Goal: Navigation & Orientation: Find specific page/section

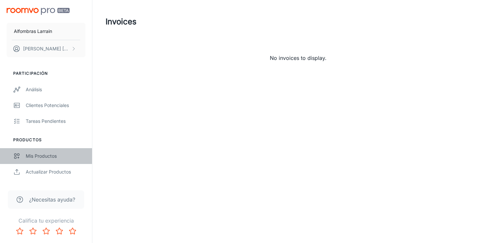
click at [44, 157] on div "Mis productos" at bounding box center [56, 156] width 60 height 7
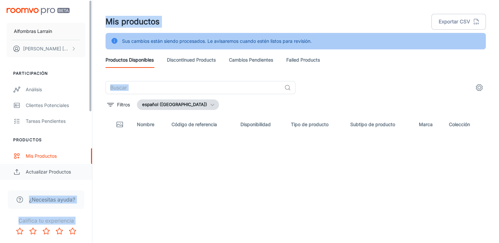
drag, startPoint x: 92, startPoint y: 152, endPoint x: 89, endPoint y: 172, distance: 20.6
click at [89, 172] on div "Alfombras [PERSON_NAME] [PERSON_NAME] Participación Análisis Clientes potencial…" at bounding box center [249, 130] width 499 height 260
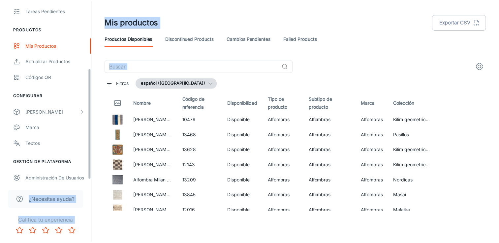
scroll to position [114, 0]
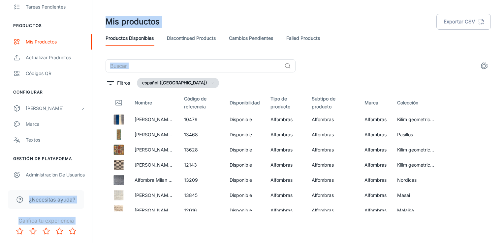
drag, startPoint x: 90, startPoint y: 105, endPoint x: 85, endPoint y: 186, distance: 81.3
click at [85, 186] on div "Alfombras [PERSON_NAME] [PERSON_NAME] Participación Análisis Clientes potencial…" at bounding box center [46, 121] width 92 height 243
drag, startPoint x: 91, startPoint y: 153, endPoint x: 90, endPoint y: 181, distance: 28.0
click at [90, 181] on div "Alfombras [PERSON_NAME] [PERSON_NAME] Participación Análisis Clientes potencial…" at bounding box center [46, 91] width 92 height 183
click at [45, 176] on div "Administración de usuarios" at bounding box center [56, 174] width 60 height 7
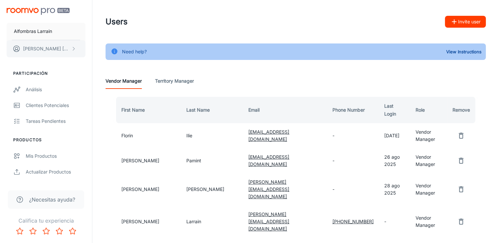
click at [56, 49] on p "[PERSON_NAME]" at bounding box center [46, 48] width 46 height 7
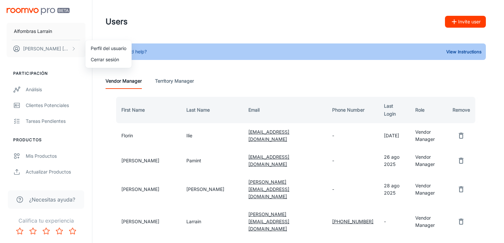
click at [64, 85] on div at bounding box center [252, 121] width 504 height 243
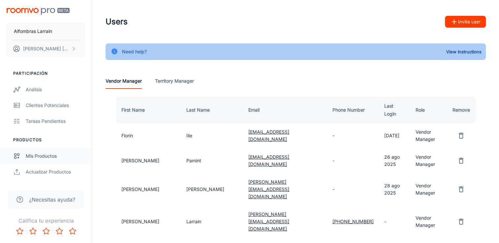
click at [46, 158] on div "Mis productos" at bounding box center [56, 156] width 60 height 7
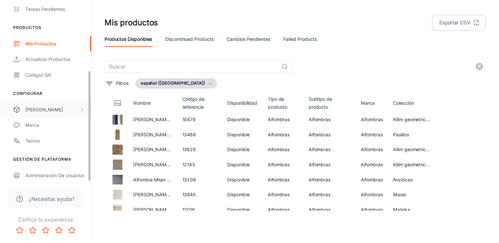
scroll to position [114, 0]
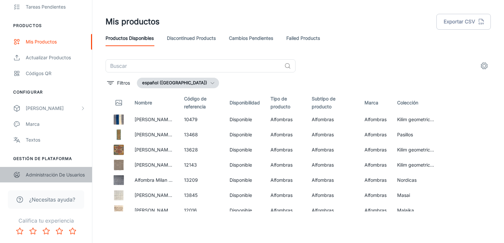
click at [36, 172] on div "Administración de usuarios" at bounding box center [56, 174] width 60 height 7
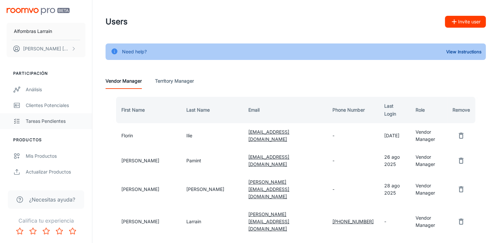
click at [37, 120] on div "Tareas pendientes" at bounding box center [56, 121] width 60 height 7
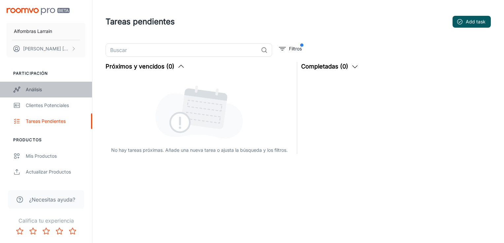
click at [43, 93] on div "Análisis" at bounding box center [56, 89] width 60 height 7
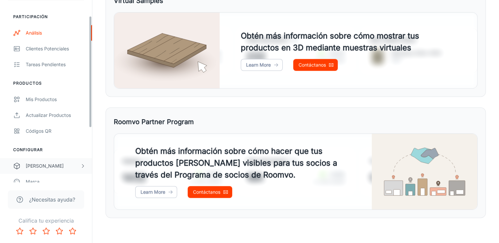
scroll to position [66, 0]
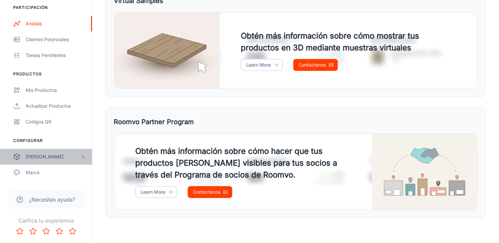
click at [42, 158] on div "[PERSON_NAME]" at bounding box center [53, 156] width 54 height 7
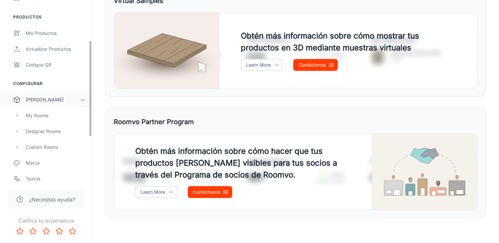
scroll to position [132, 0]
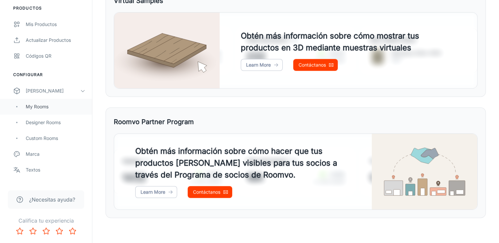
click at [43, 106] on div "My Rooms" at bounding box center [56, 106] width 60 height 7
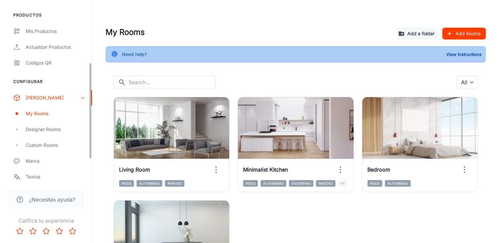
scroll to position [132, 0]
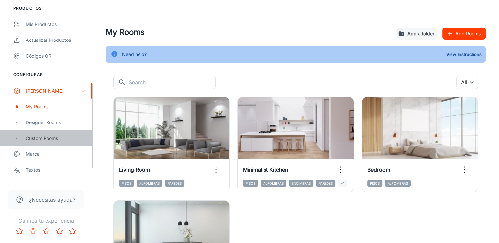
click at [32, 137] on div "Custom Rooms" at bounding box center [56, 138] width 60 height 7
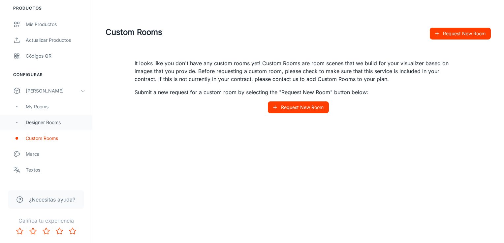
click at [39, 123] on div "Designer Rooms" at bounding box center [56, 122] width 60 height 7
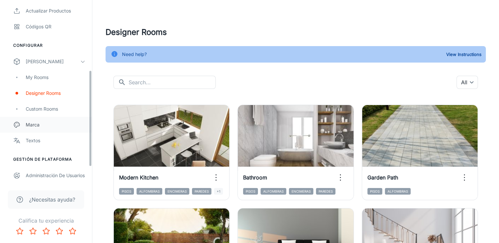
scroll to position [162, 0]
click at [37, 126] on div "Marca" at bounding box center [56, 124] width 60 height 7
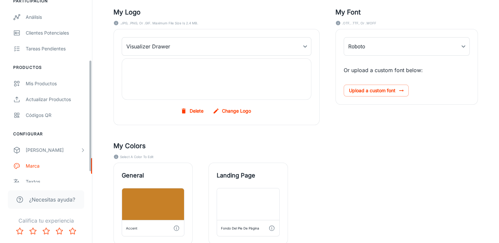
scroll to position [99, 0]
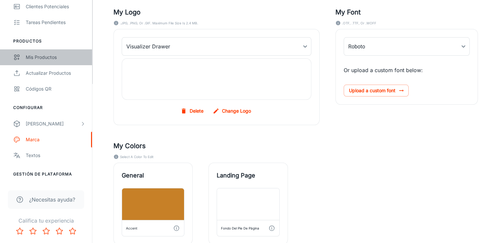
click at [39, 56] on div "Mis productos" at bounding box center [56, 57] width 60 height 7
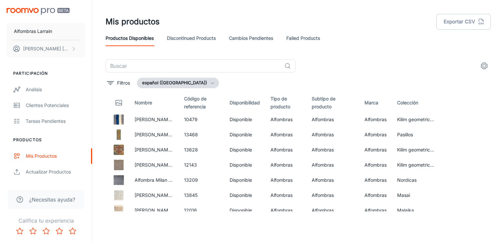
click at [254, 38] on link "Cambios pendientes" at bounding box center [251, 38] width 44 height 16
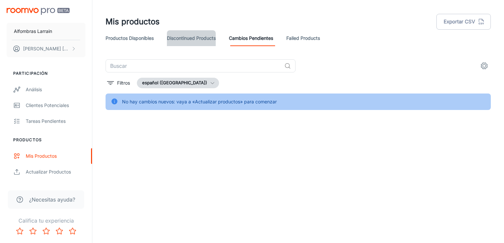
click at [203, 38] on link "Discontinued Products" at bounding box center [191, 38] width 49 height 16
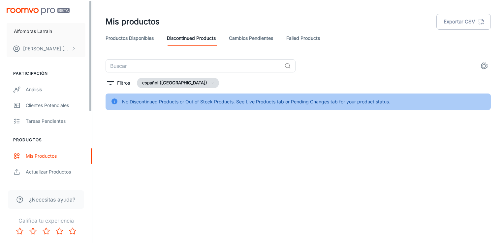
drag, startPoint x: 91, startPoint y: 158, endPoint x: 91, endPoint y: 143, distance: 14.8
click at [91, 143] on ul "Productos Mis productos Actualizar productos Códigos QR" at bounding box center [46, 166] width 92 height 59
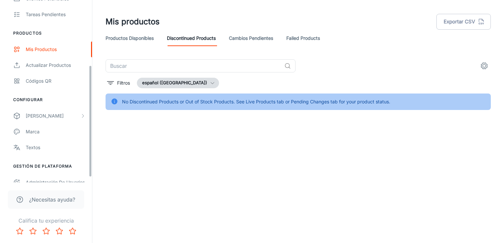
scroll to position [114, 0]
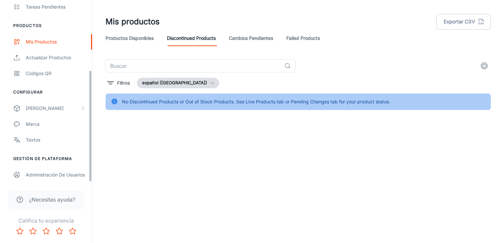
drag, startPoint x: 91, startPoint y: 100, endPoint x: 88, endPoint y: 184, distance: 84.1
click at [88, 184] on div "Alfombras [PERSON_NAME] [PERSON_NAME] Participación Análisis Clientes potencial…" at bounding box center [46, 121] width 92 height 243
click at [44, 173] on div "Administración de usuarios" at bounding box center [56, 174] width 60 height 7
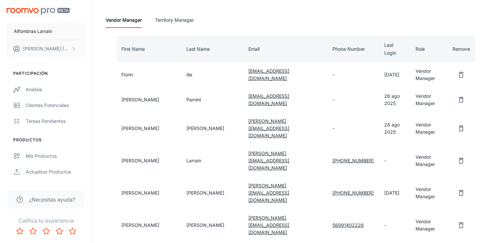
scroll to position [61, 0]
click at [181, 18] on Manager "Territory Manager" at bounding box center [174, 21] width 39 height 16
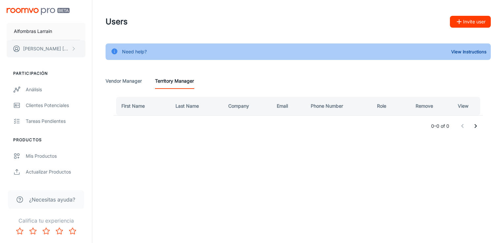
click at [26, 49] on p "[PERSON_NAME]" at bounding box center [46, 48] width 46 height 7
click at [100, 48] on li "Perfil del usuario" at bounding box center [108, 48] width 46 height 11
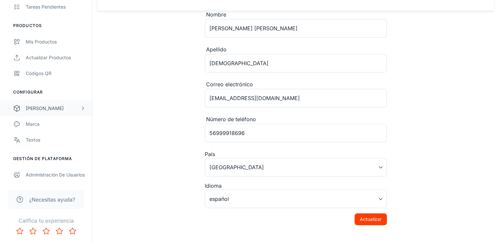
scroll to position [41, 0]
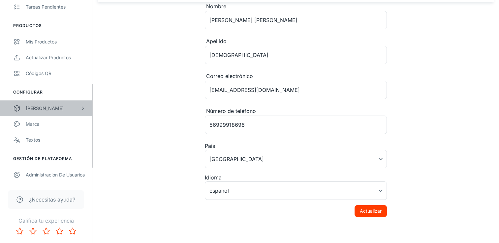
click at [76, 107] on div "[PERSON_NAME]" at bounding box center [53, 108] width 54 height 7
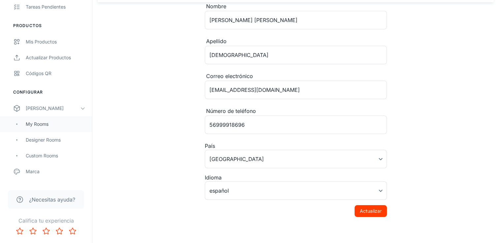
click at [37, 123] on div "My Rooms" at bounding box center [56, 124] width 60 height 7
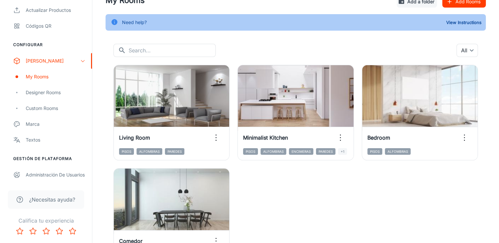
scroll to position [33, 0]
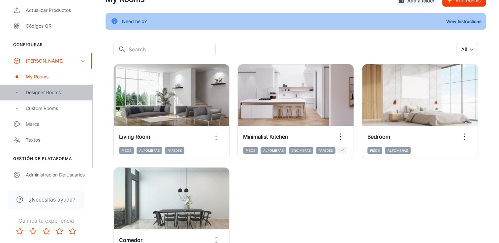
click at [37, 97] on div "Designer Rooms" at bounding box center [46, 93] width 92 height 16
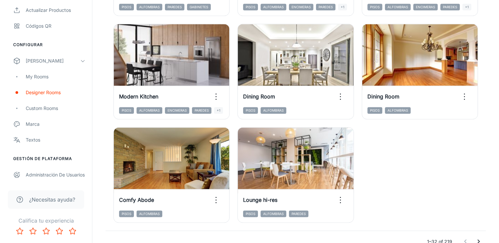
scroll to position [1047, 0]
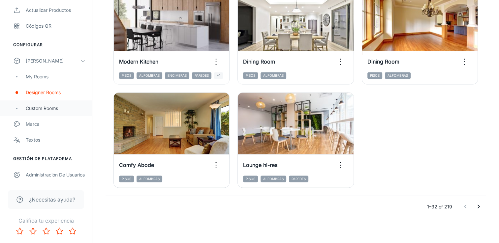
click at [37, 110] on div "Custom Rooms" at bounding box center [56, 108] width 60 height 7
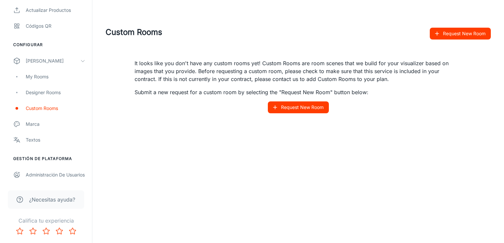
click at [41, 199] on span "¿Necesitas ayuda?" at bounding box center [52, 200] width 46 height 8
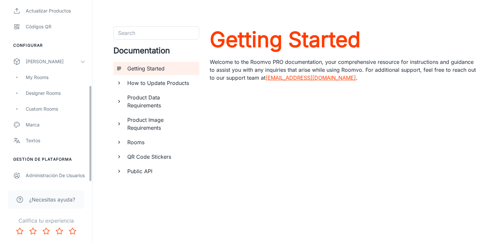
scroll to position [162, 0]
drag, startPoint x: 92, startPoint y: 123, endPoint x: 95, endPoint y: 142, distance: 19.7
click at [95, 142] on div "Alfombras [PERSON_NAME] [PERSON_NAME] Participación Análisis Clientes potencial…" at bounding box center [249, 130] width 499 height 261
drag, startPoint x: 90, startPoint y: 139, endPoint x: 94, endPoint y: 160, distance: 21.4
click at [94, 160] on div "Alfombras [PERSON_NAME] [PERSON_NAME] Participación Análisis Clientes potencial…" at bounding box center [249, 130] width 499 height 261
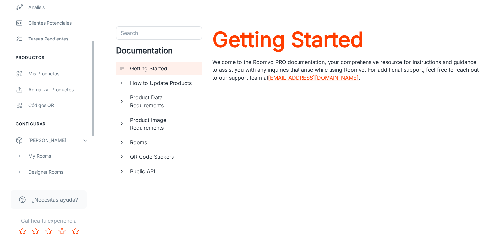
scroll to position [75, 0]
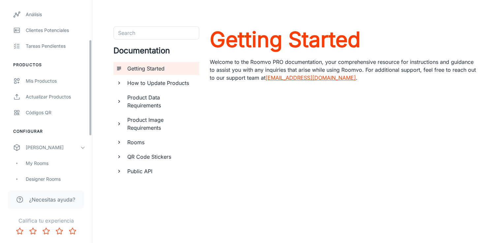
drag, startPoint x: 90, startPoint y: 125, endPoint x: 90, endPoint y: 79, distance: 45.8
click at [90, 79] on div "Alfombras [PERSON_NAME] [PERSON_NAME] Participación Análisis Clientes potencial…" at bounding box center [46, 91] width 92 height 183
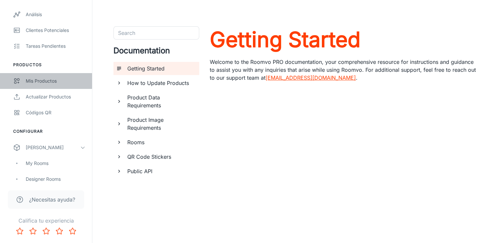
click at [63, 81] on div "Mis productos" at bounding box center [56, 80] width 60 height 7
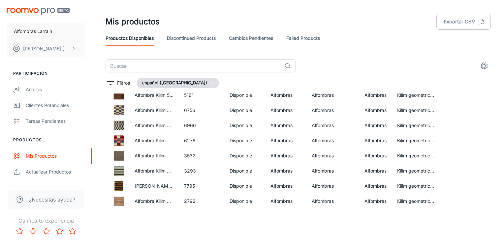
scroll to position [385, 0]
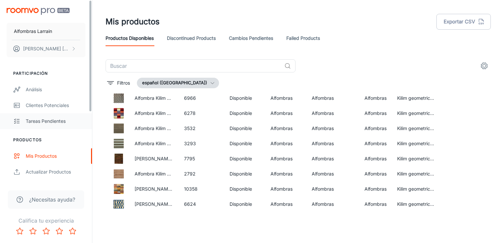
drag, startPoint x: 91, startPoint y: 156, endPoint x: 87, endPoint y: 114, distance: 42.1
click at [88, 133] on div "Participación Análisis Clientes potenciales Tareas pendientes Productos Mis pro…" at bounding box center [46, 180] width 92 height 235
drag, startPoint x: 90, startPoint y: 101, endPoint x: 90, endPoint y: 94, distance: 6.3
click at [90, 94] on div "Alfombras [PERSON_NAME] [PERSON_NAME] Participación Análisis Clientes potencial…" at bounding box center [46, 91] width 92 height 183
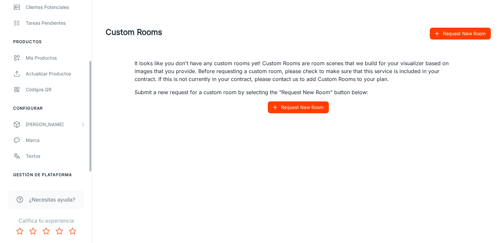
scroll to position [100, 0]
drag, startPoint x: 91, startPoint y: 100, endPoint x: 91, endPoint y: 161, distance: 61.6
click at [91, 161] on div "Alfombras [PERSON_NAME] [PERSON_NAME] Participación Análisis Clientes potencial…" at bounding box center [46, 91] width 92 height 183
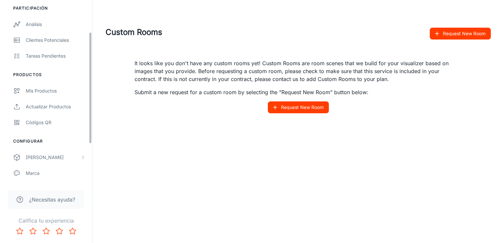
scroll to position [42, 0]
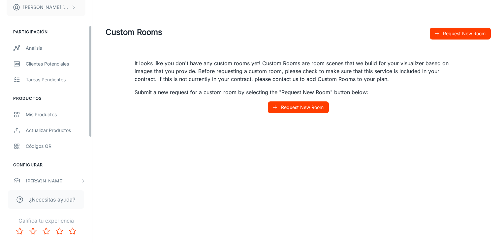
drag, startPoint x: 91, startPoint y: 143, endPoint x: 92, endPoint y: 111, distance: 31.6
click at [92, 111] on div "Alfombras [PERSON_NAME] [PERSON_NAME] Participación Análisis Clientes potencial…" at bounding box center [46, 121] width 92 height 243
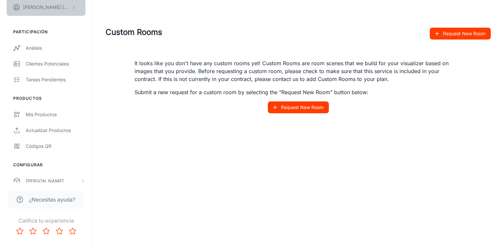
click at [74, 7] on polyline "scrollable content" at bounding box center [74, 7] width 2 height 3
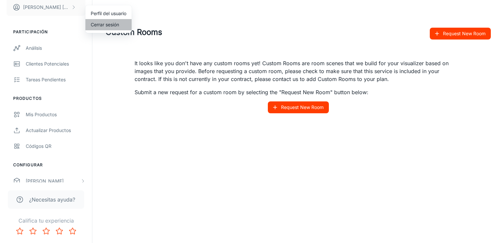
click at [98, 22] on li "Cerrar sesión" at bounding box center [108, 24] width 46 height 11
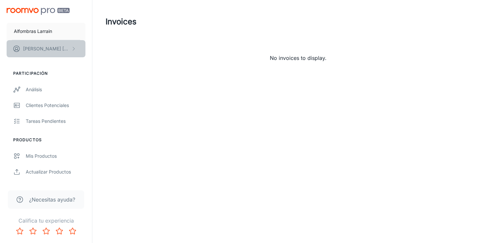
click at [71, 48] on icon "scrollable content" at bounding box center [73, 48] width 5 height 5
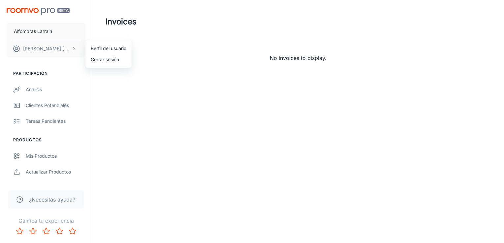
click at [103, 61] on li "Cerrar sesión" at bounding box center [108, 59] width 46 height 11
